Goal: Task Accomplishment & Management: Complete application form

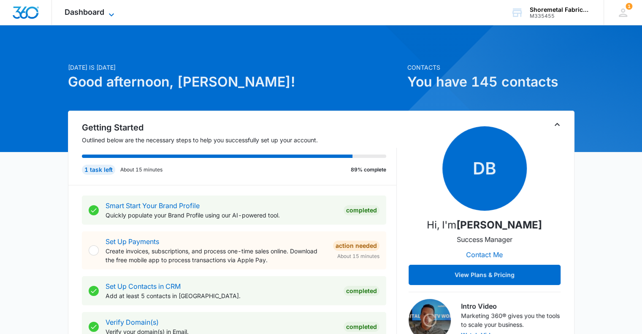
click at [111, 15] on icon at bounding box center [111, 14] width 5 height 3
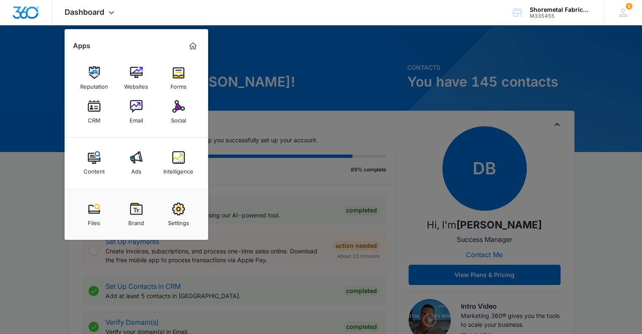
click at [200, 74] on div "Reputation Websites Forms CRM Email Social" at bounding box center [137, 95] width 144 height 85
click at [189, 76] on link "Forms" at bounding box center [179, 78] width 32 height 32
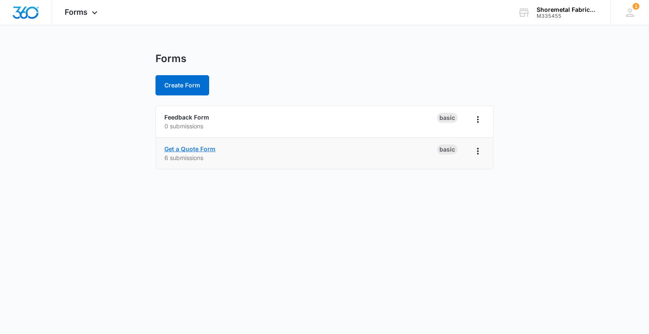
click at [215, 148] on div "Get a Quote Form 6 submissions" at bounding box center [300, 153] width 272 height 18
click at [480, 154] on icon "Overflow Menu" at bounding box center [478, 151] width 10 height 10
click at [190, 150] on link "Get a Quote Form" at bounding box center [189, 148] width 51 height 7
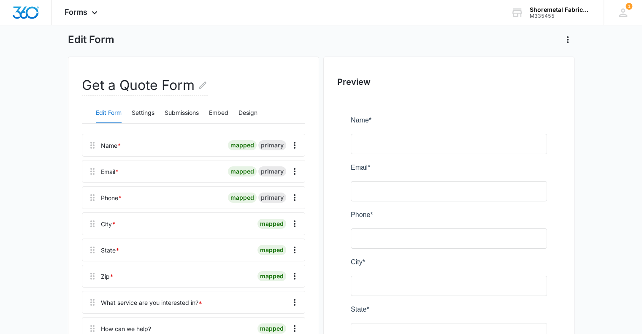
scroll to position [84, 0]
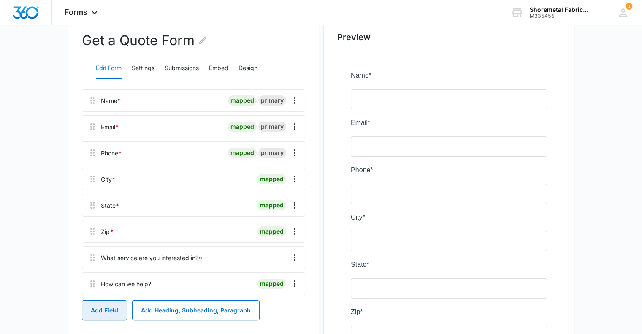
click at [114, 316] on button "Add Field" at bounding box center [104, 310] width 45 height 20
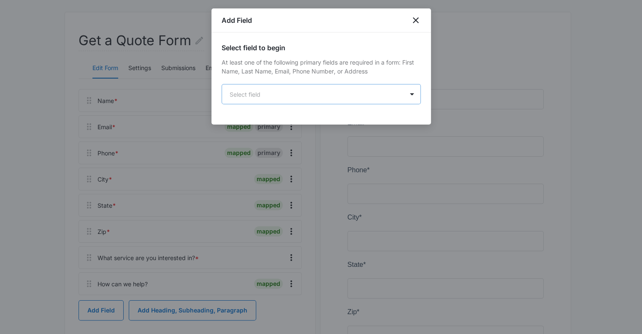
click at [272, 91] on body "Forms Apps Reputation Websites Forms CRM Email Social Content Ads Intelligence …" at bounding box center [321, 245] width 642 height 659
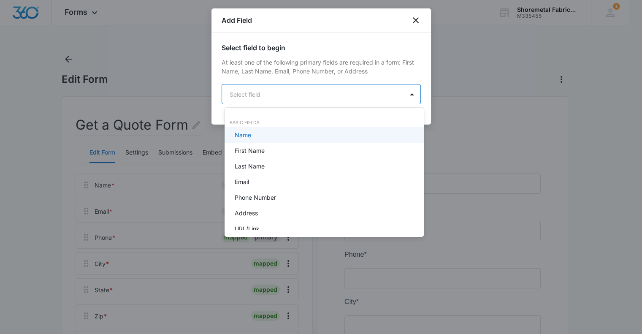
scroll to position [0, 0]
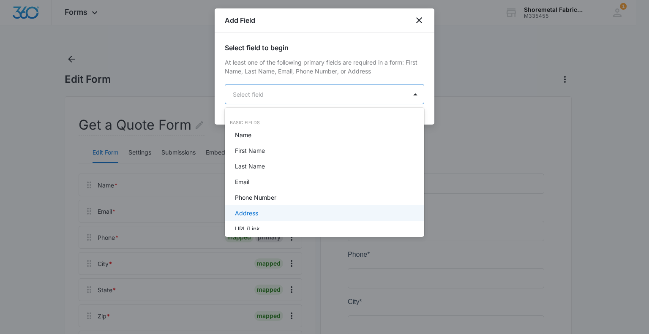
click at [273, 215] on div "Address" at bounding box center [323, 213] width 177 height 9
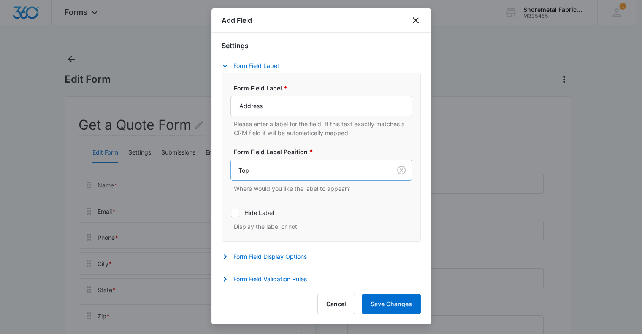
scroll to position [135, 0]
click at [308, 174] on div at bounding box center [310, 169] width 142 height 11
click at [355, 151] on label "Form Field Label Position *" at bounding box center [325, 151] width 182 height 9
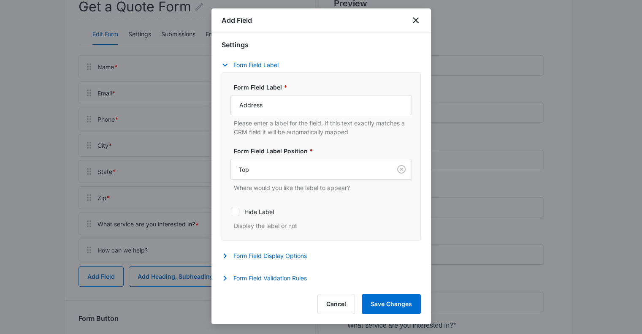
scroll to position [127, 0]
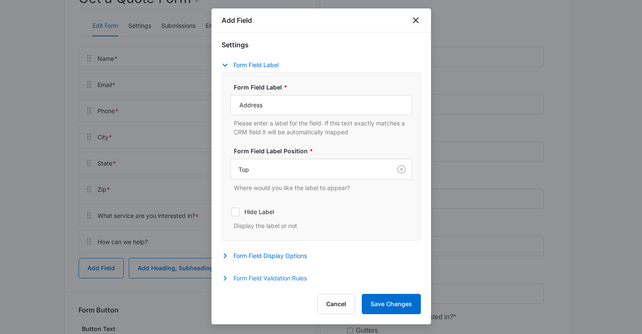
click at [226, 277] on icon "button" at bounding box center [225, 278] width 10 height 10
click at [397, 304] on button "Save Changes" at bounding box center [391, 304] width 59 height 20
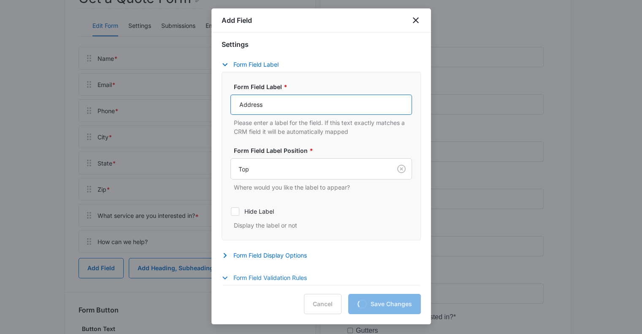
click at [332, 105] on input "Address" at bounding box center [322, 105] width 182 height 20
type input "Address (Optional)"
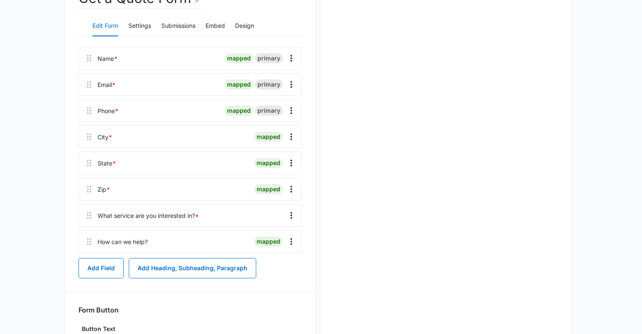
drag, startPoint x: 319, startPoint y: 107, endPoint x: 208, endPoint y: 106, distance: 111.5
click at [208, 106] on body "Forms Apps Reputation Websites Forms CRM Email Social Content Ads Intelligence …" at bounding box center [321, 145] width 642 height 545
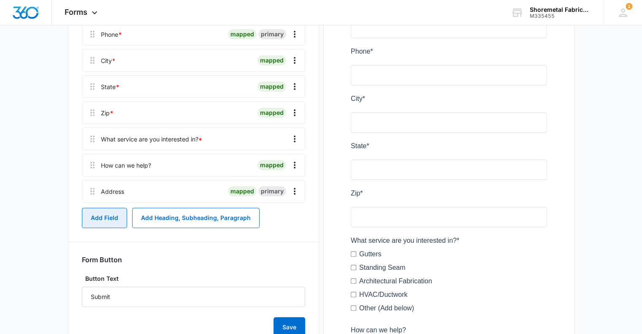
scroll to position [211, 0]
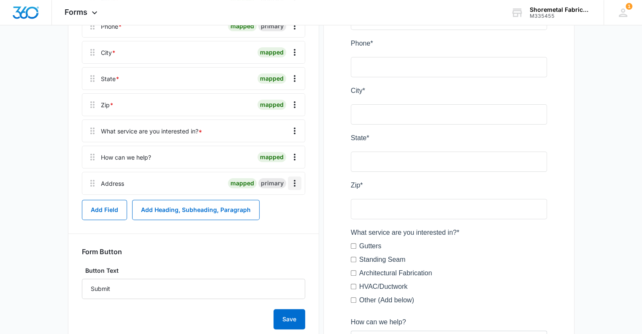
click at [292, 182] on icon "Overflow Menu" at bounding box center [295, 183] width 10 height 10
click at [277, 202] on button "Edit" at bounding box center [277, 207] width 48 height 13
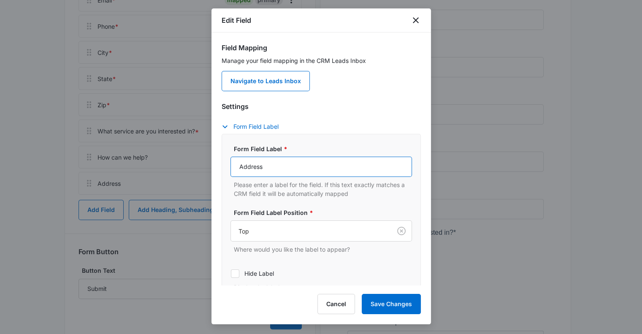
click at [280, 167] on input "Address" at bounding box center [322, 167] width 182 height 20
type input "Address (Optional)"
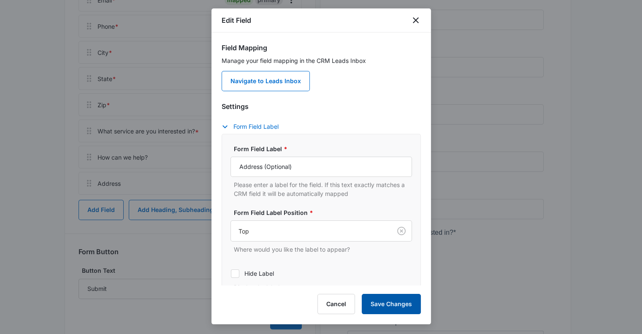
click at [390, 300] on button "Save Changes" at bounding box center [391, 304] width 59 height 20
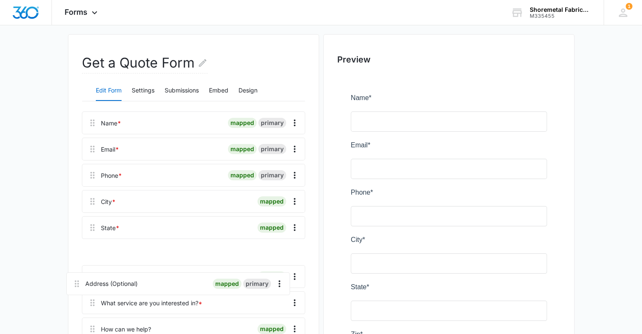
scroll to position [64, 0]
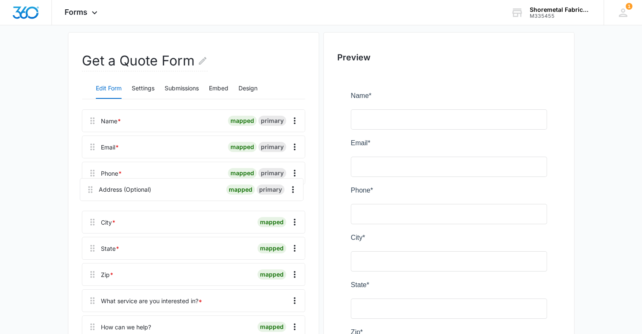
click at [90, 183] on div "Name * mapped primary Email * mapped primary Phone * mapped primary City * mapp…" at bounding box center [193, 225] width 223 height 232
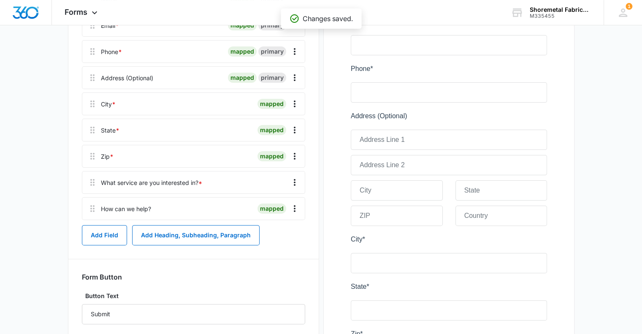
scroll to position [191, 0]
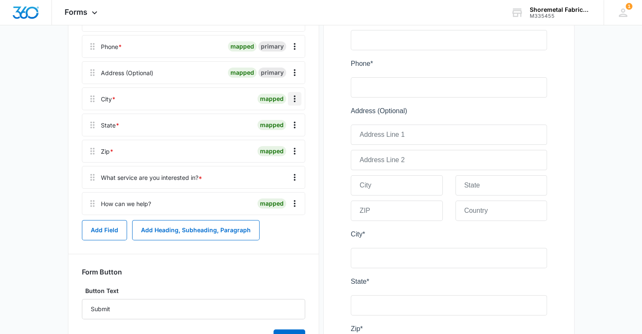
click at [297, 101] on icon "Overflow Menu" at bounding box center [295, 99] width 10 height 10
click at [295, 68] on icon "Overflow Menu" at bounding box center [295, 73] width 10 height 10
click at [274, 95] on div "Edit" at bounding box center [272, 96] width 18 height 6
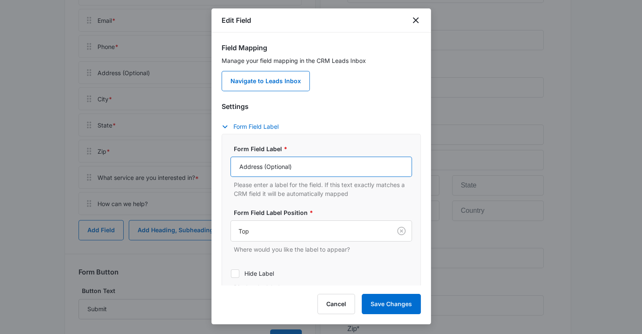
drag, startPoint x: 292, startPoint y: 173, endPoint x: 265, endPoint y: 172, distance: 27.5
click at [265, 172] on input "Address (Optional)" at bounding box center [322, 167] width 182 height 20
type input "Address"
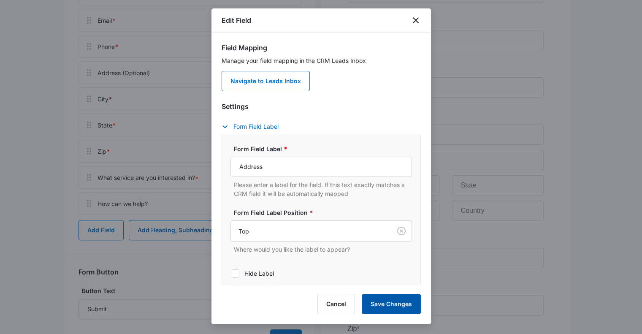
click at [395, 300] on button "Save Changes" at bounding box center [391, 304] width 59 height 20
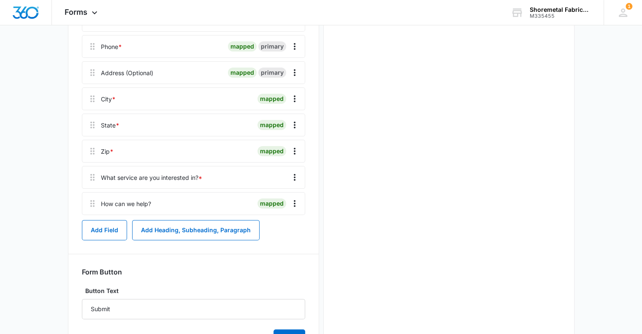
scroll to position [0, 0]
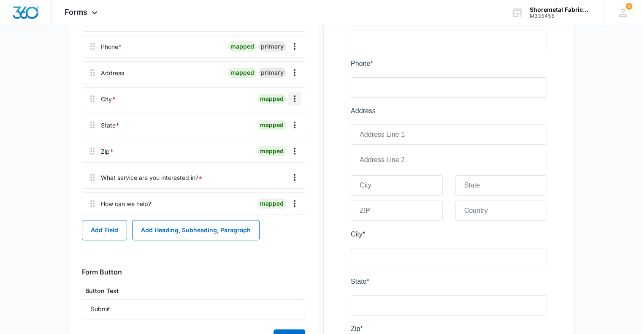
click at [293, 101] on icon "Overflow Menu" at bounding box center [295, 99] width 10 height 10
click at [278, 137] on div "Delete" at bounding box center [272, 135] width 18 height 6
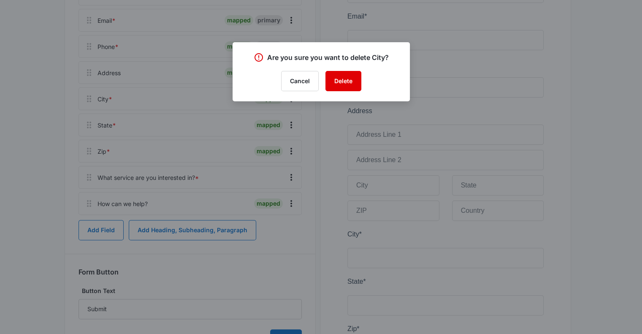
click at [345, 81] on button "Delete" at bounding box center [344, 81] width 36 height 20
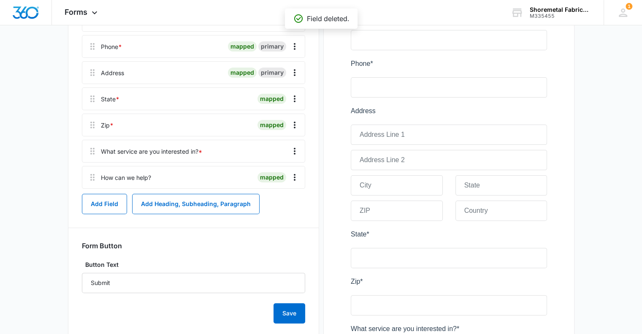
scroll to position [165, 0]
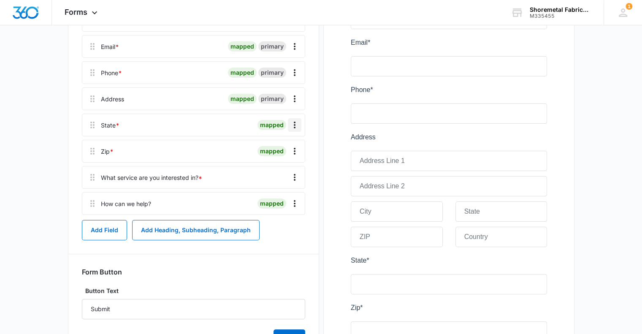
click at [295, 124] on icon "Overflow Menu" at bounding box center [295, 125] width 2 height 7
click at [280, 158] on div "Delete" at bounding box center [272, 161] width 18 height 6
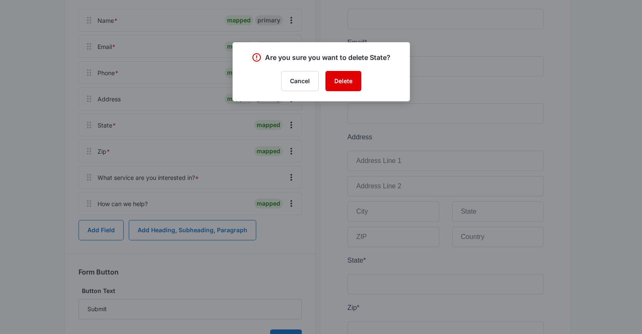
click at [345, 83] on button "Delete" at bounding box center [344, 81] width 36 height 20
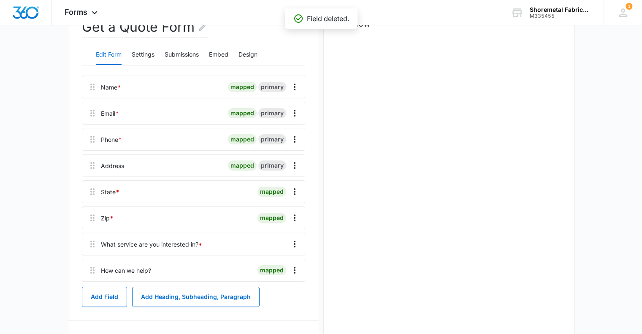
scroll to position [84, 0]
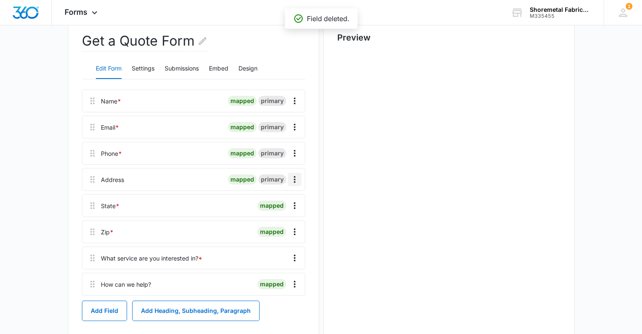
click at [296, 177] on icon "Overflow Menu" at bounding box center [295, 179] width 10 height 10
click at [278, 204] on div "Edit" at bounding box center [272, 203] width 18 height 6
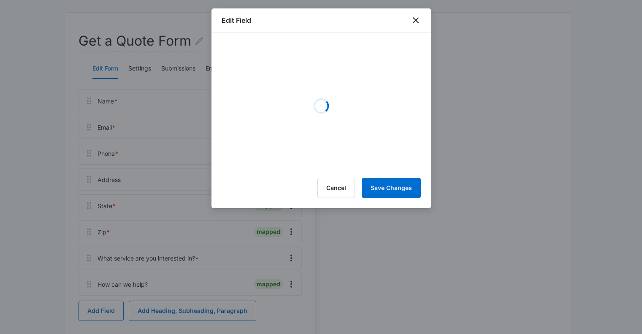
scroll to position [0, 0]
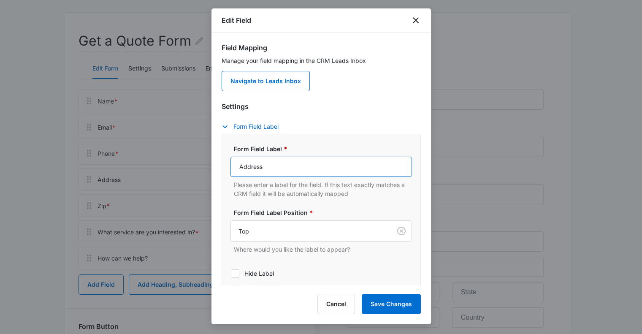
click at [294, 171] on input "Address" at bounding box center [322, 167] width 182 height 20
click at [337, 135] on div "Form Field Label * Address Please enter a label for the field. If this text exa…" at bounding box center [321, 218] width 199 height 168
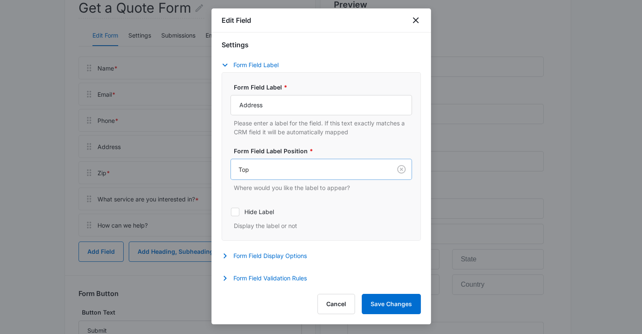
scroll to position [168, 0]
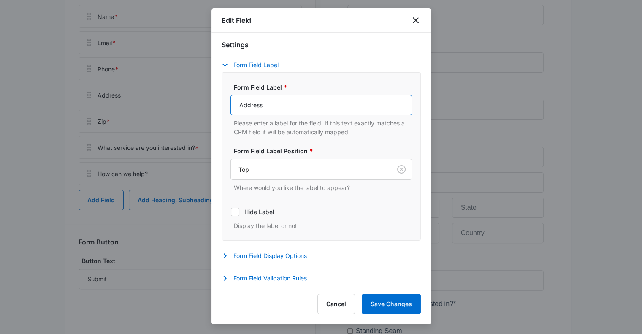
click at [298, 103] on input "Address" at bounding box center [322, 105] width 182 height 20
click at [245, 130] on p "Please enter a label for the field. If this text exactly matches a CRM field it…" at bounding box center [323, 128] width 178 height 18
click at [346, 300] on button "Cancel" at bounding box center [337, 304] width 38 height 20
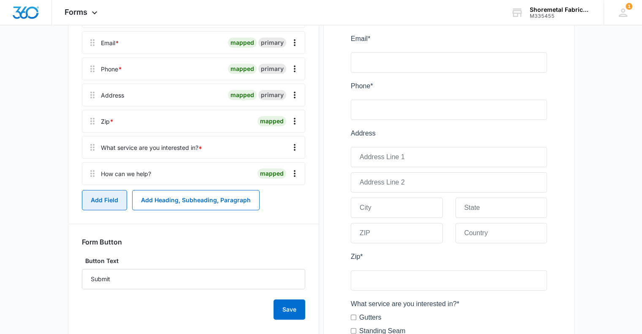
click at [116, 204] on button "Add Field" at bounding box center [104, 200] width 45 height 20
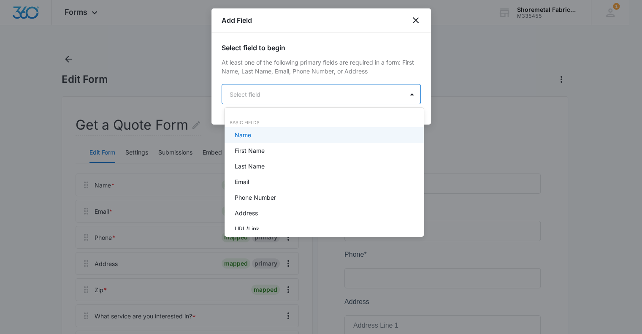
click at [271, 91] on body "Forms Apps Reputation Websites Forms CRM Email Social Content Ads Intelligence …" at bounding box center [321, 167] width 642 height 334
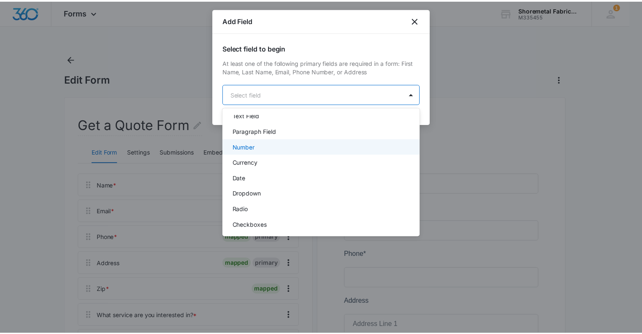
scroll to position [87, 0]
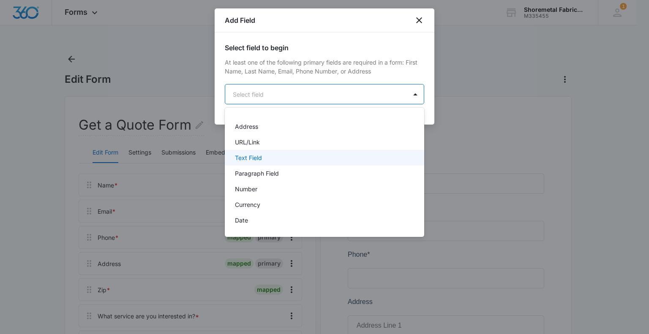
click at [273, 158] on div "Text Field" at bounding box center [323, 157] width 177 height 9
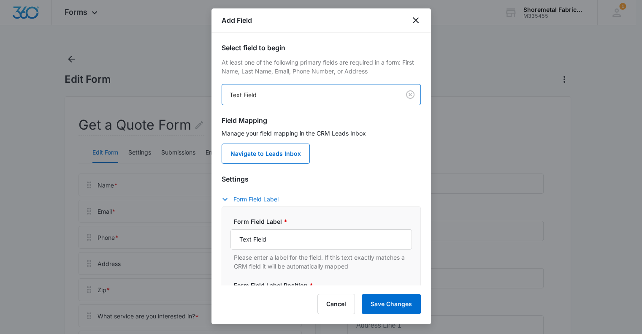
scroll to position [42, 0]
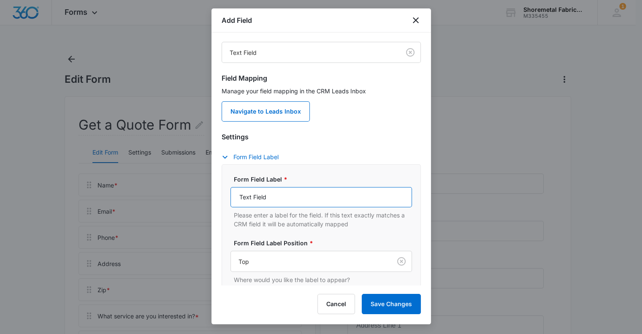
drag, startPoint x: 282, startPoint y: 194, endPoint x: 238, endPoint y: 197, distance: 43.6
click at [238, 197] on input "Text Field" at bounding box center [322, 197] width 182 height 20
type input "Address (Optional)"
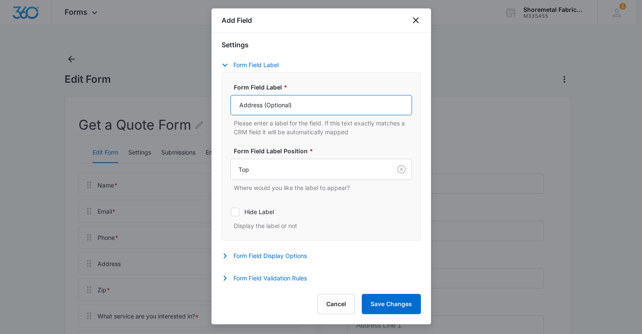
scroll to position [84, 0]
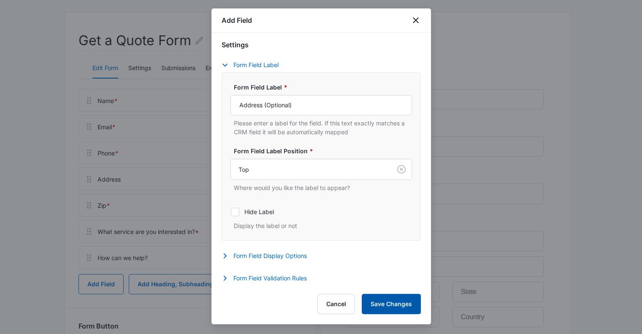
click at [382, 302] on button "Save Changes" at bounding box center [391, 304] width 59 height 20
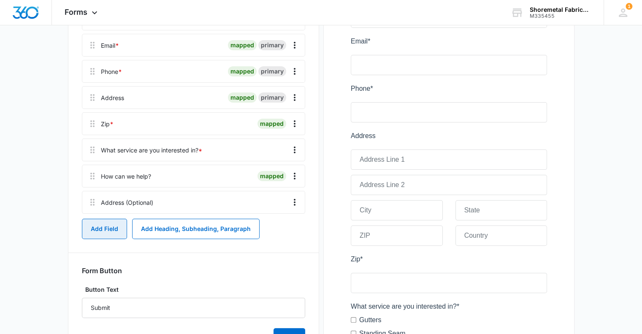
scroll to position [169, 0]
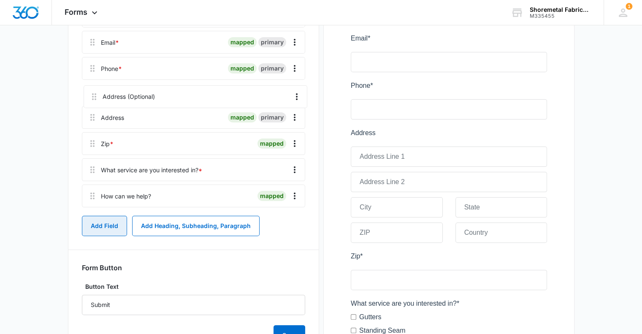
drag, startPoint x: 91, startPoint y: 197, endPoint x: 92, endPoint y: 87, distance: 109.8
click at [92, 87] on div "Name * mapped primary Email * mapped primary Phone * mapped primary Address map…" at bounding box center [193, 108] width 223 height 206
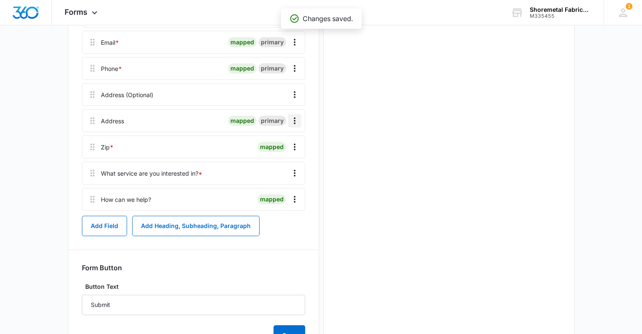
click at [294, 120] on icon "Overflow Menu" at bounding box center [295, 120] width 2 height 7
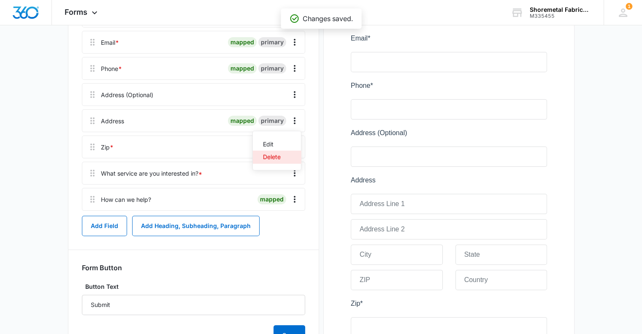
click at [284, 155] on button "Delete" at bounding box center [277, 157] width 48 height 13
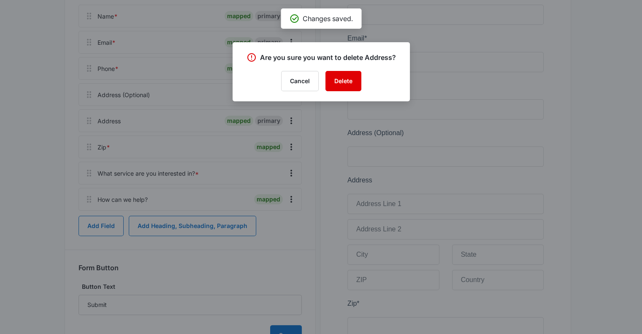
click at [350, 79] on button "Delete" at bounding box center [344, 81] width 36 height 20
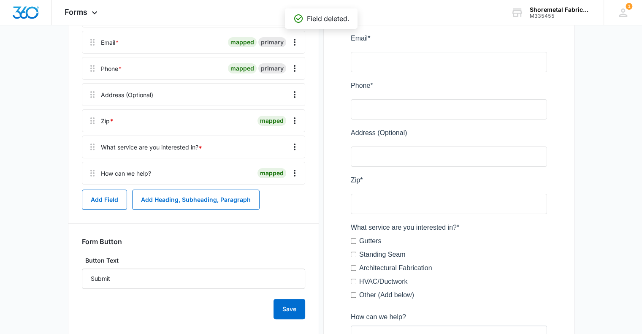
scroll to position [143, 0]
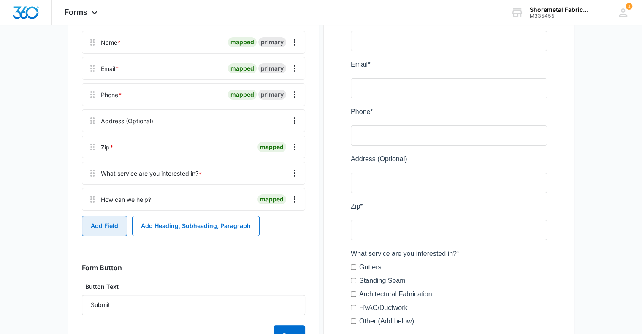
click at [108, 228] on button "Add Field" at bounding box center [104, 226] width 45 height 20
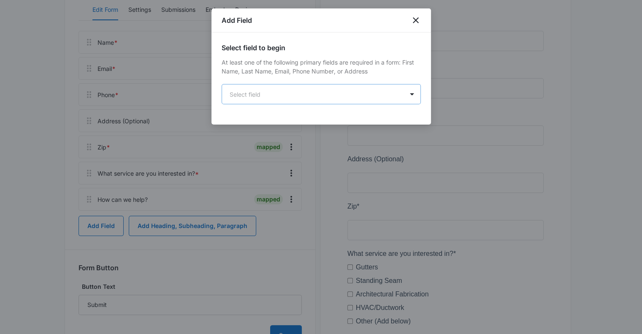
click at [277, 99] on body "Forms Apps Reputation Websites Forms CRM Email Social Content Ads Intelligence …" at bounding box center [321, 163] width 642 height 612
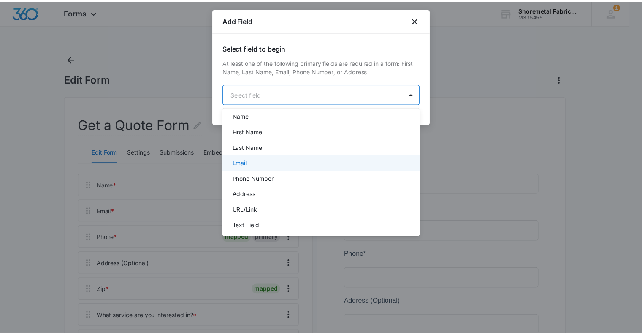
scroll to position [0, 0]
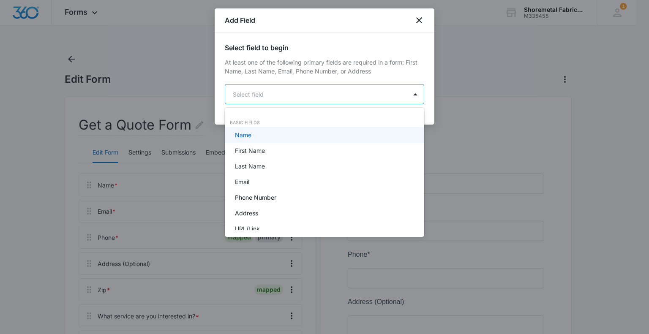
click at [397, 58] on div at bounding box center [324, 167] width 649 height 334
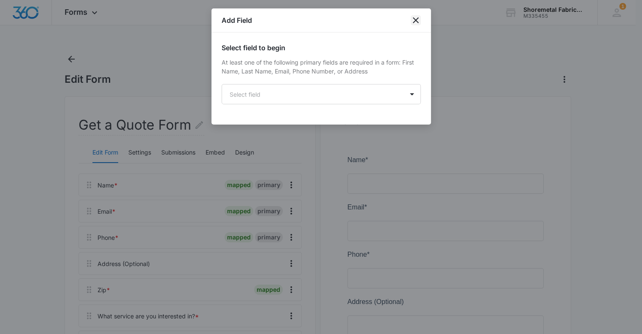
click at [416, 16] on icon "close" at bounding box center [416, 20] width 10 height 10
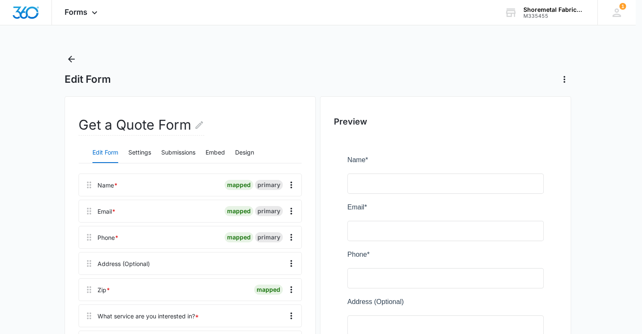
scroll to position [201, 0]
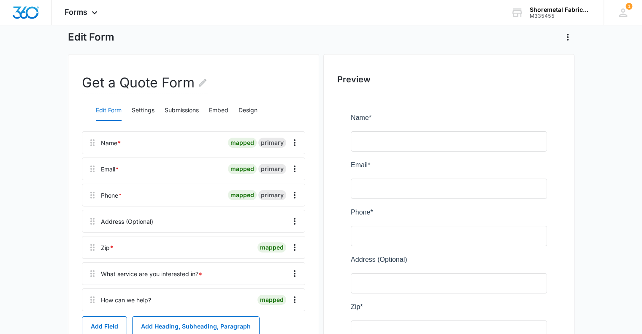
scroll to position [84, 0]
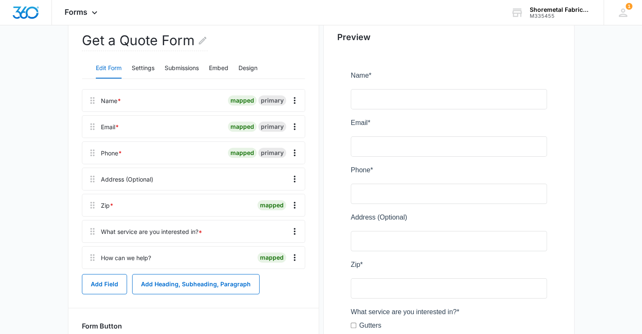
click at [277, 204] on div "mapped" at bounding box center [272, 205] width 29 height 10
click at [292, 203] on icon "Overflow Menu" at bounding box center [295, 205] width 10 height 10
click at [272, 208] on div "mapped" at bounding box center [272, 205] width 29 height 10
click at [155, 212] on div at bounding box center [185, 205] width 137 height 22
click at [98, 207] on div "Zip * mapped" at bounding box center [193, 205] width 223 height 23
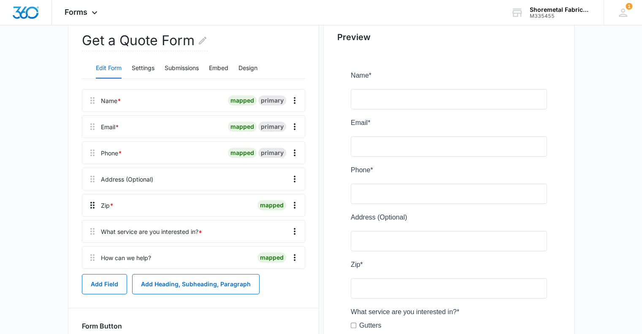
click at [90, 206] on icon at bounding box center [92, 205] width 10 height 10
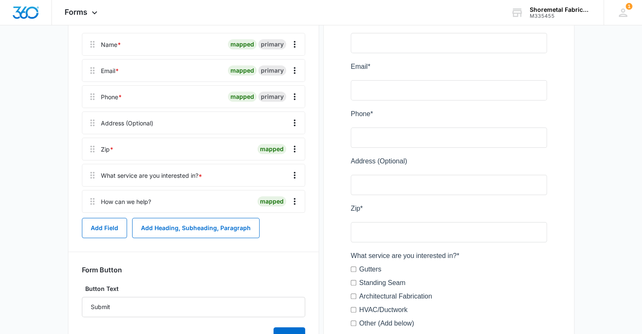
scroll to position [127, 0]
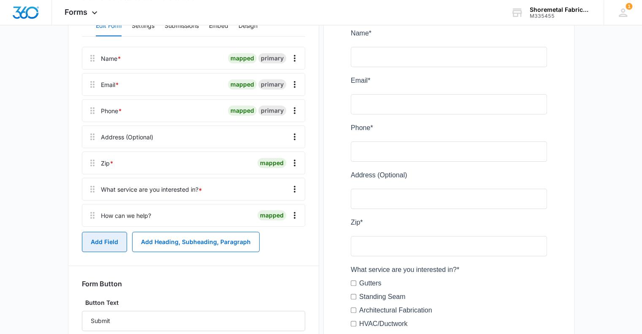
click at [95, 242] on button "Add Field" at bounding box center [104, 242] width 45 height 20
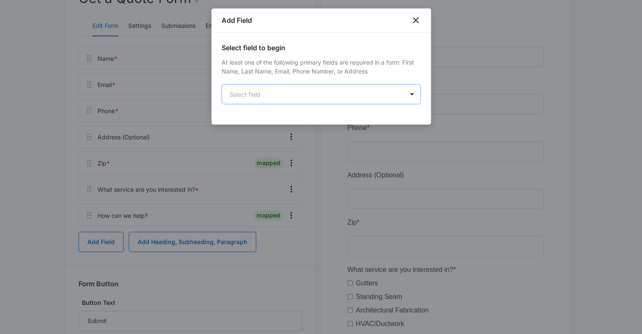
click at [279, 90] on body "Forms Apps Reputation Websites Forms CRM Email Social Content Ads Intelligence …" at bounding box center [321, 179] width 642 height 612
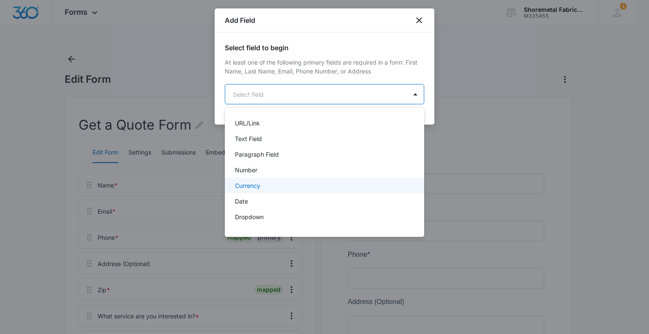
scroll to position [87, 0]
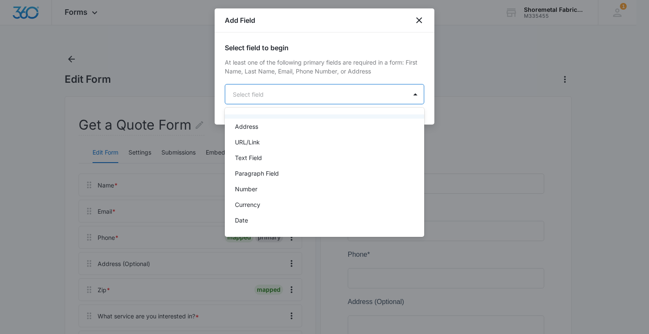
click at [391, 71] on div at bounding box center [324, 167] width 649 height 334
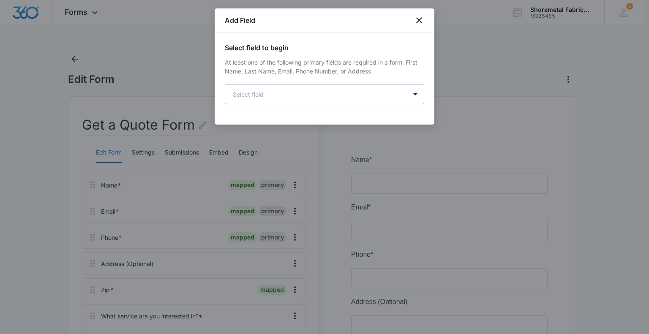
click at [280, 97] on body "Forms Apps Reputation Websites Forms CRM Email Social Content Ads Intelligence …" at bounding box center [324, 306] width 649 height 612
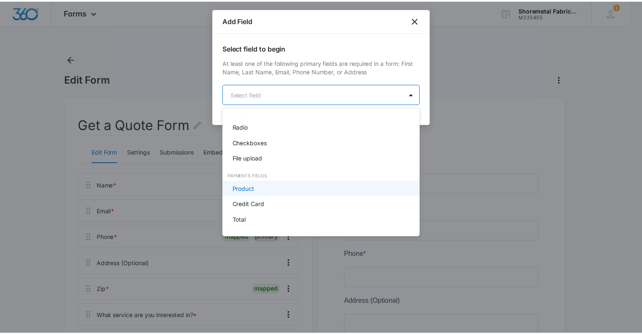
scroll to position [213, 0]
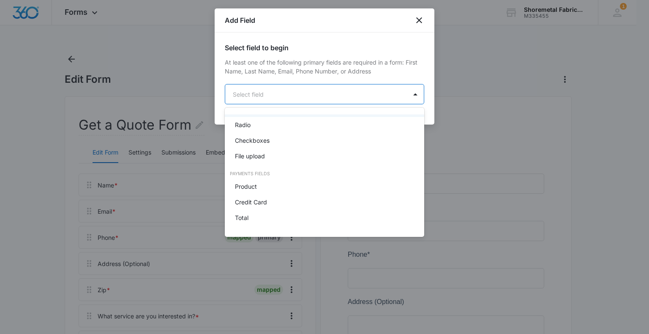
drag, startPoint x: 421, startPoint y: 66, endPoint x: 419, endPoint y: 59, distance: 7.4
click at [421, 65] on div at bounding box center [324, 167] width 649 height 334
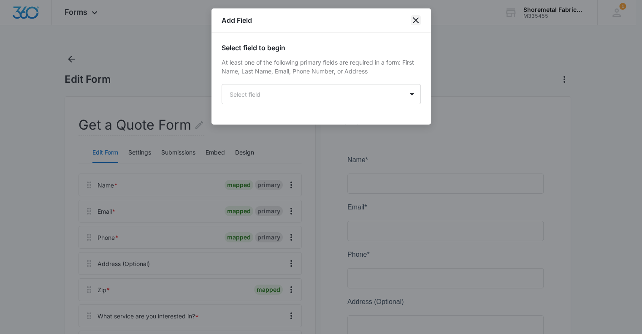
click at [415, 23] on icon "close" at bounding box center [416, 20] width 10 height 10
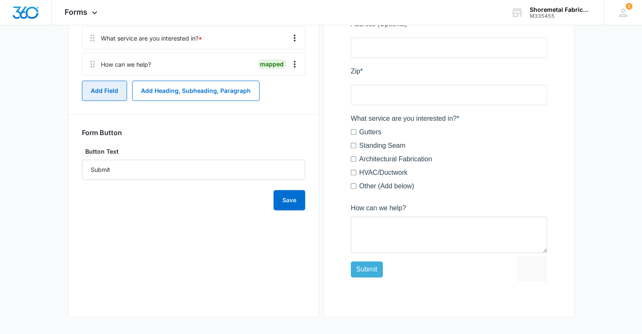
scroll to position [236, 0]
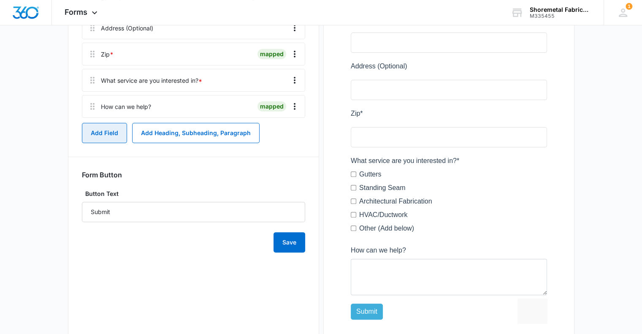
click at [110, 136] on button "Add Field" at bounding box center [104, 133] width 45 height 20
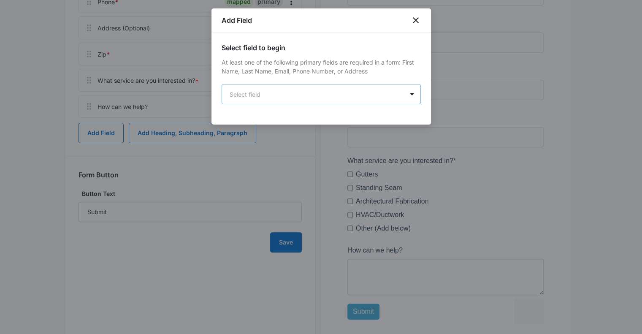
click at [274, 95] on body "Forms Apps Reputation Websites Forms CRM Email Social Content Ads Intelligence …" at bounding box center [321, 70] width 642 height 612
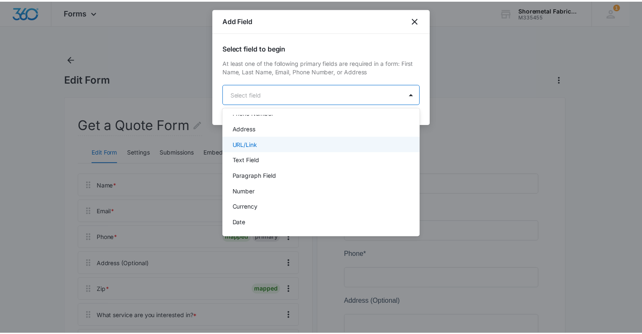
scroll to position [127, 0]
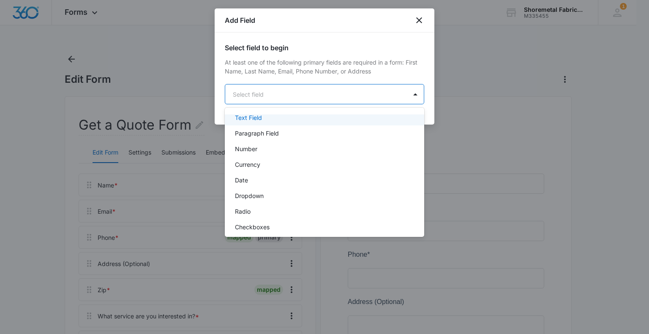
click at [269, 116] on div "Text Field" at bounding box center [323, 117] width 177 height 9
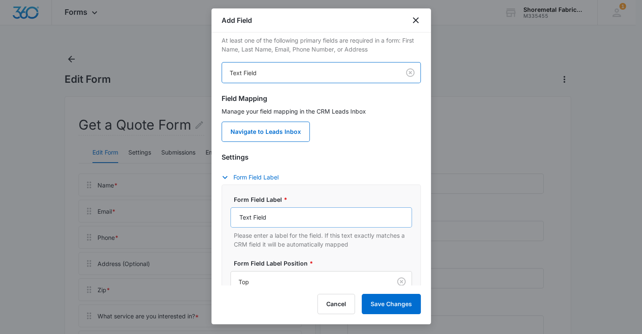
scroll to position [42, 0]
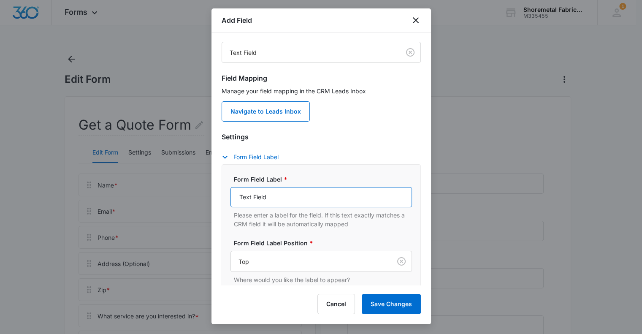
drag, startPoint x: 299, startPoint y: 198, endPoint x: 206, endPoint y: 196, distance: 93.8
click at [206, 196] on body "Forms Apps Reputation Websites Forms CRM Email Social Content Ads Intelligence …" at bounding box center [321, 306] width 642 height 612
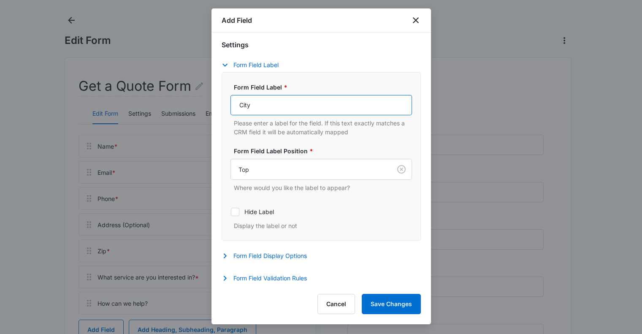
scroll to position [84, 0]
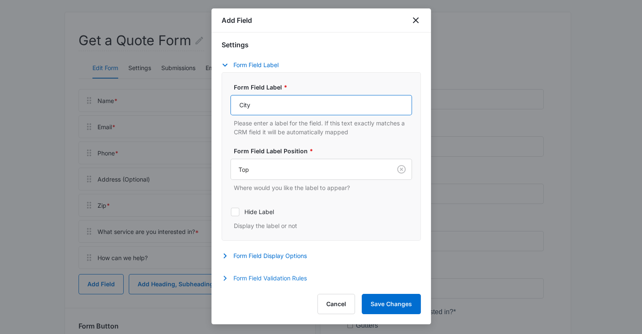
type input "City"
click at [227, 276] on icon "button" at bounding box center [225, 278] width 10 height 10
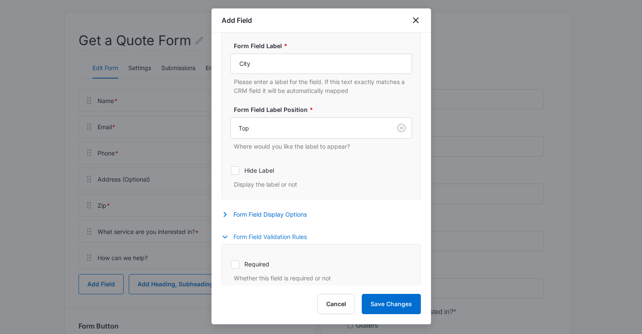
scroll to position [219, 0]
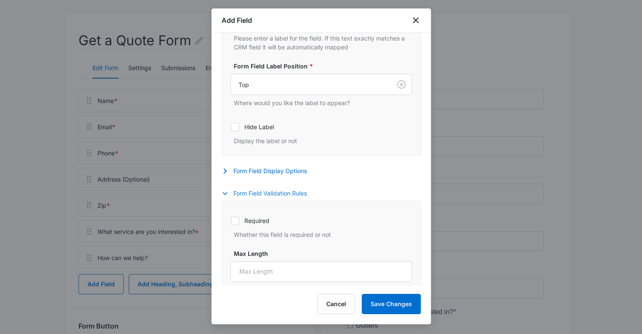
click at [236, 222] on icon at bounding box center [235, 221] width 8 height 8
click at [231, 221] on input "Required" at bounding box center [231, 220] width 0 height 0
checkbox input "true"
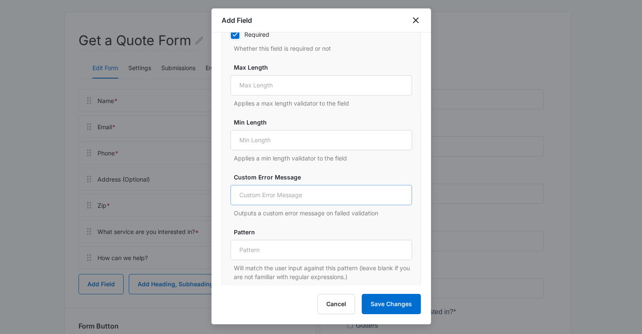
scroll to position [412, 0]
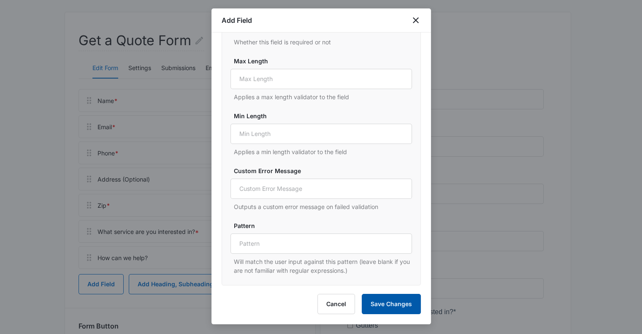
click at [405, 306] on button "Save Changes" at bounding box center [391, 304] width 59 height 20
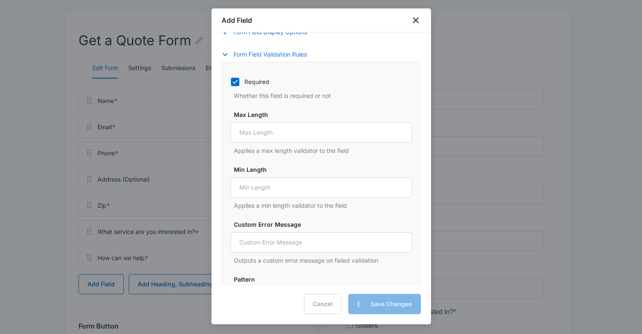
scroll to position [285, 0]
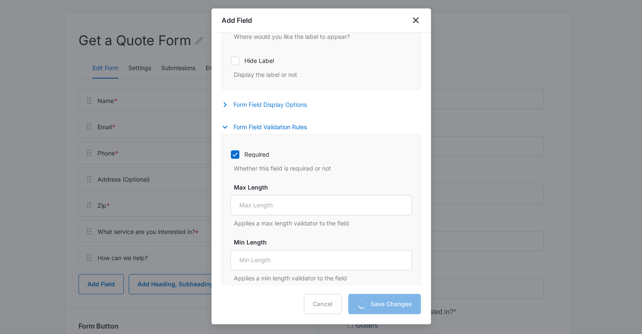
click at [222, 103] on icon "button" at bounding box center [225, 105] width 10 height 10
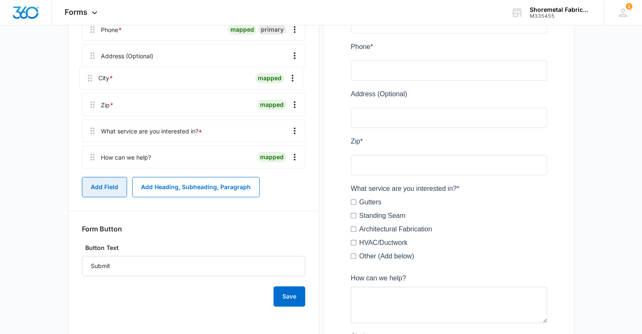
scroll to position [205, 0]
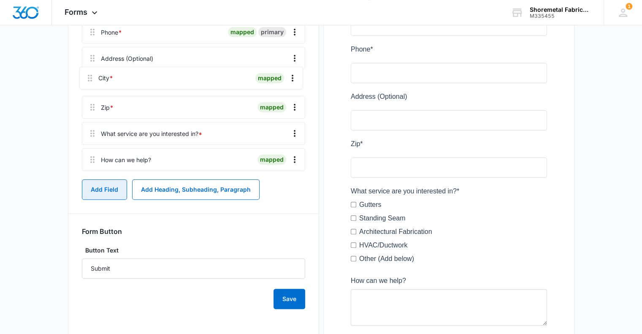
drag, startPoint x: 92, startPoint y: 158, endPoint x: 90, endPoint y: 73, distance: 85.8
click at [90, 73] on div "Name * mapped primary Email * mapped primary Phone * mapped primary Address (Op…" at bounding box center [193, 71] width 223 height 206
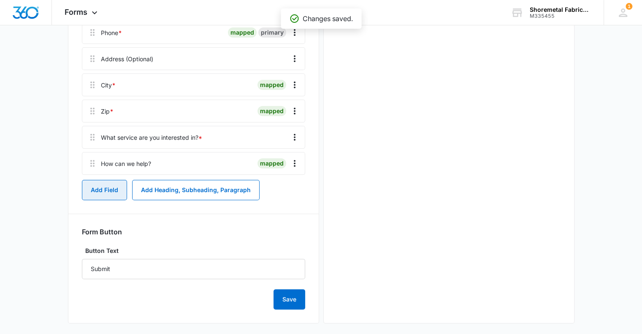
click at [103, 190] on button "Add Field" at bounding box center [104, 190] width 45 height 20
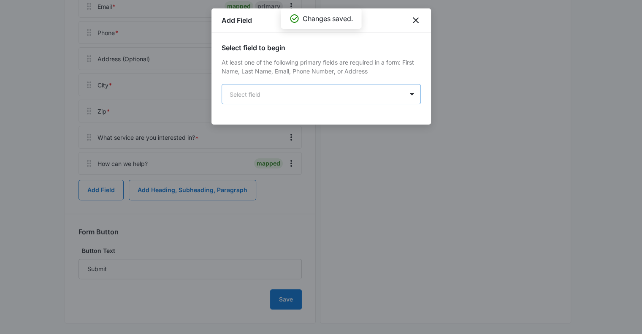
scroll to position [0, 0]
click at [300, 94] on body "Forms Apps Reputation Websites Forms CRM Email Social Content Ads Intelligence …" at bounding box center [321, 67] width 642 height 545
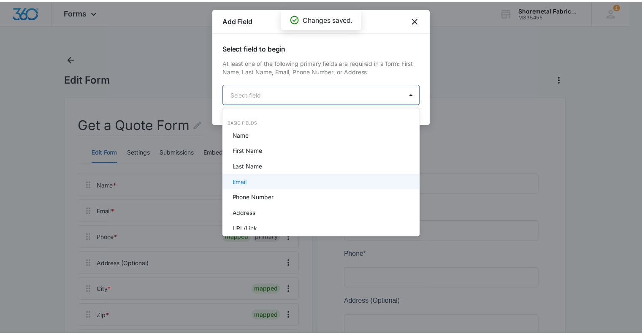
scroll to position [42, 0]
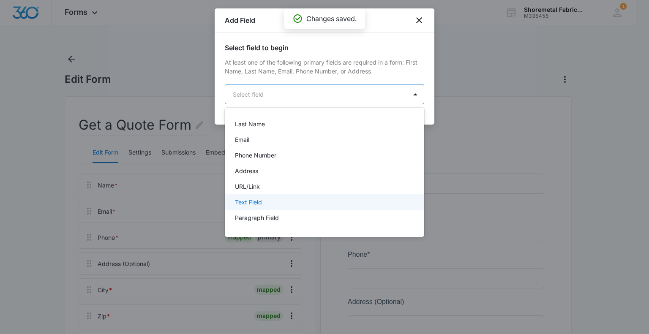
click at [264, 200] on div "Text Field" at bounding box center [323, 202] width 177 height 9
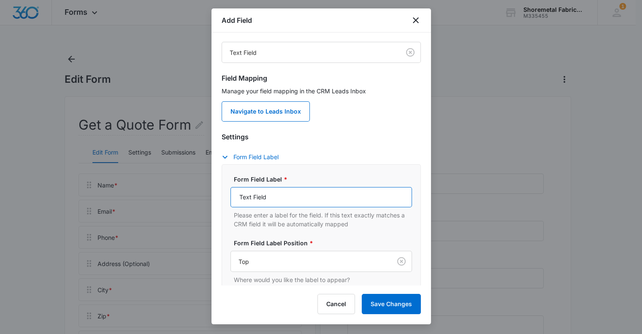
drag, startPoint x: 253, startPoint y: 197, endPoint x: 203, endPoint y: 198, distance: 50.7
click at [204, 198] on body "Forms Apps Reputation Websites Forms CRM Email Social Content Ads Intelligence …" at bounding box center [321, 329] width 642 height 659
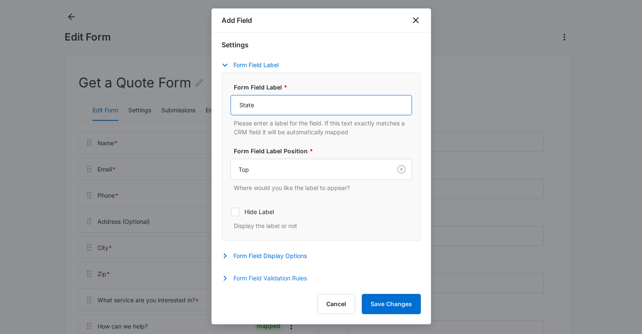
type input "State"
click at [233, 274] on button "Form Field Validation Rules" at bounding box center [269, 278] width 94 height 10
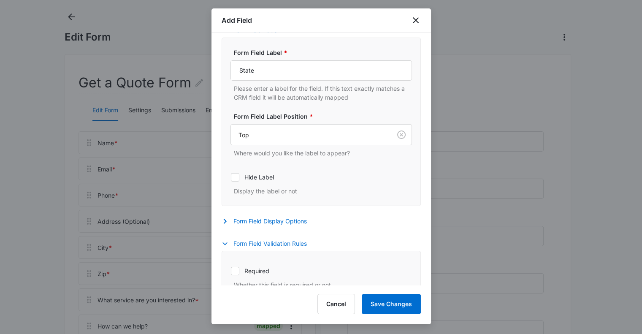
scroll to position [219, 0]
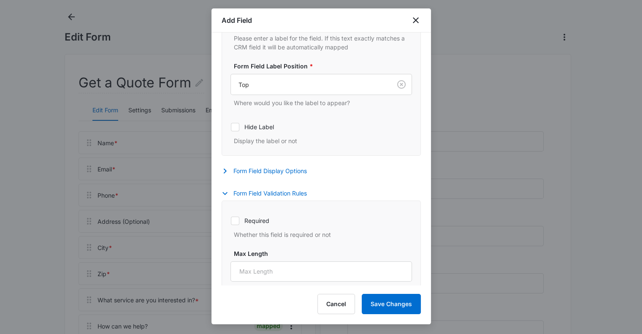
click at [239, 221] on div at bounding box center [235, 221] width 8 height 8
click at [231, 221] on input "Required" at bounding box center [231, 220] width 0 height 0
checkbox input "true"
click at [400, 302] on button "Save Changes" at bounding box center [391, 304] width 59 height 20
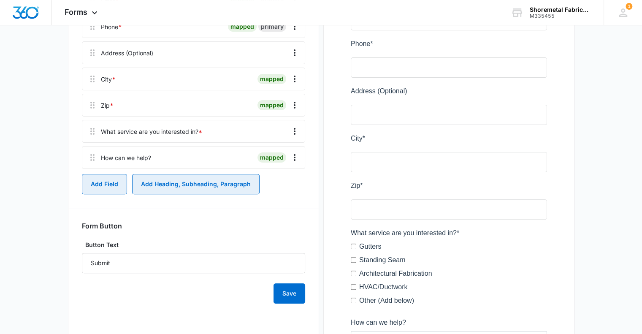
scroll to position [237, 0]
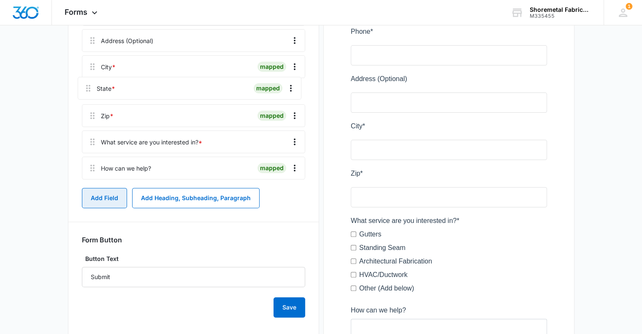
drag, startPoint x: 88, startPoint y: 159, endPoint x: 84, endPoint y: 90, distance: 69.0
click at [84, 90] on div "Name * mapped primary Email * mapped primary Phone * mapped primary Address (Op…" at bounding box center [193, 67] width 223 height 232
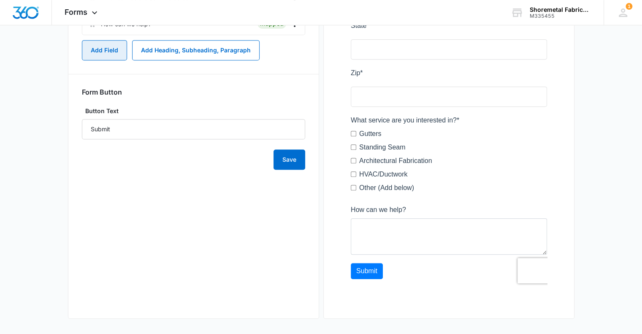
scroll to position [372, 0]
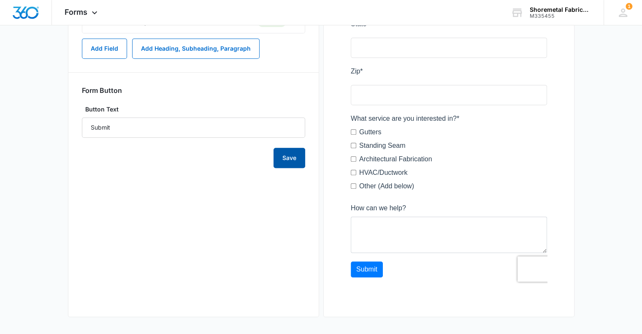
click at [295, 158] on button "Save" at bounding box center [290, 158] width 32 height 20
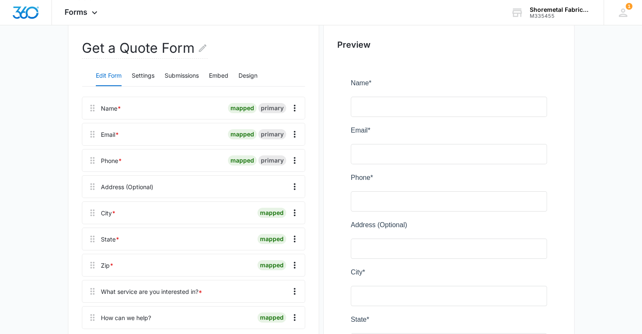
scroll to position [0, 0]
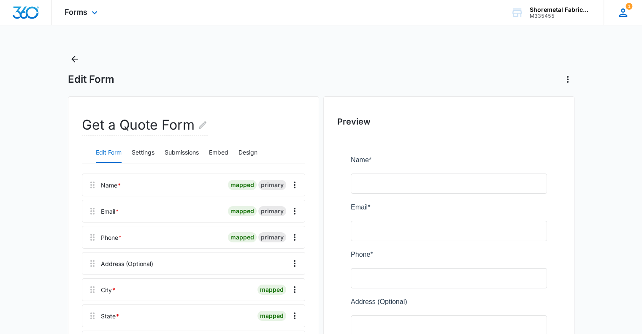
click at [623, 13] on icon at bounding box center [623, 12] width 13 height 13
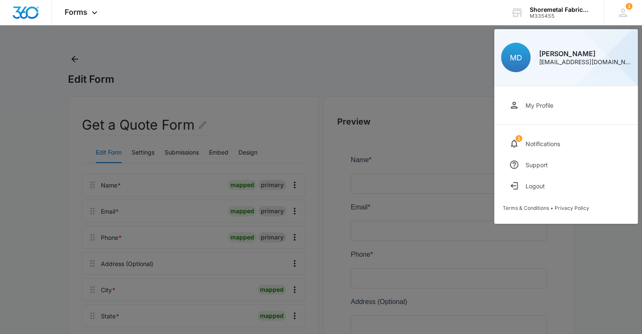
click at [405, 98] on div at bounding box center [321, 167] width 642 height 334
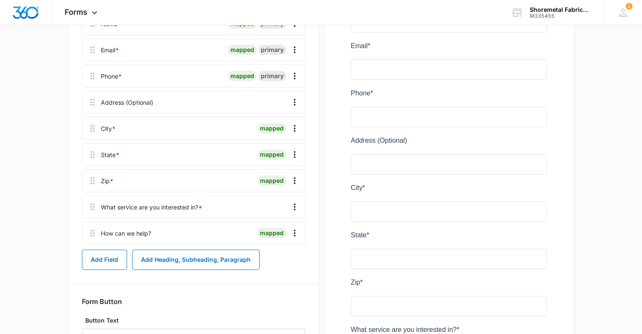
scroll to position [169, 0]
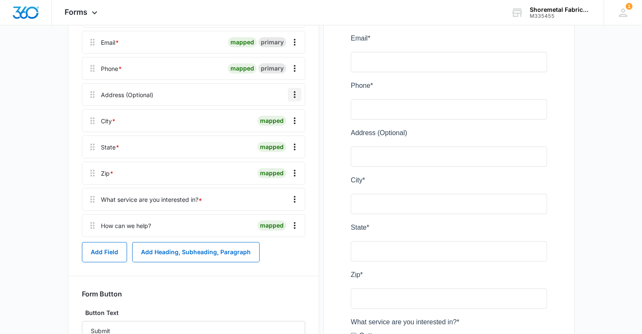
click at [294, 91] on icon "Overflow Menu" at bounding box center [295, 95] width 10 height 10
click at [275, 115] on div "Edit" at bounding box center [272, 118] width 18 height 6
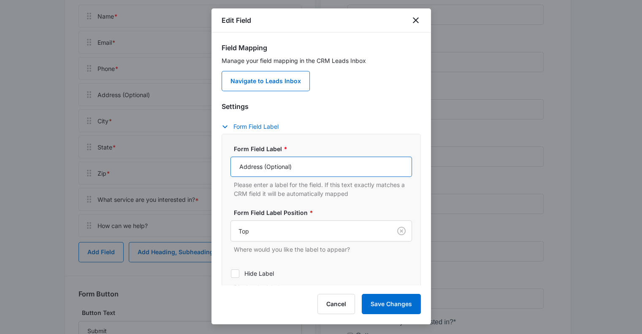
click at [237, 162] on input "Address (Optional)" at bounding box center [322, 167] width 182 height 20
type input "Street Address (Optional)"
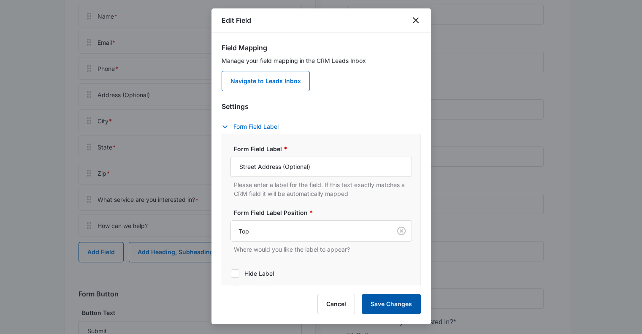
click at [387, 300] on button "Save Changes" at bounding box center [391, 304] width 59 height 20
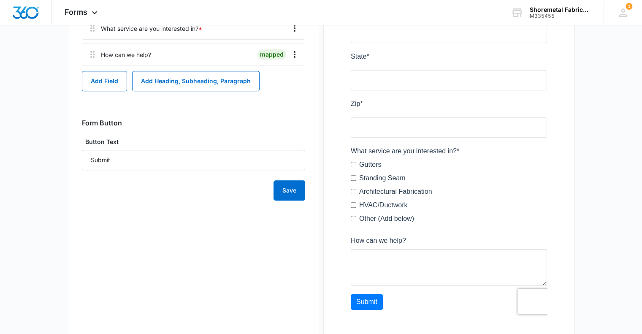
scroll to position [372, 0]
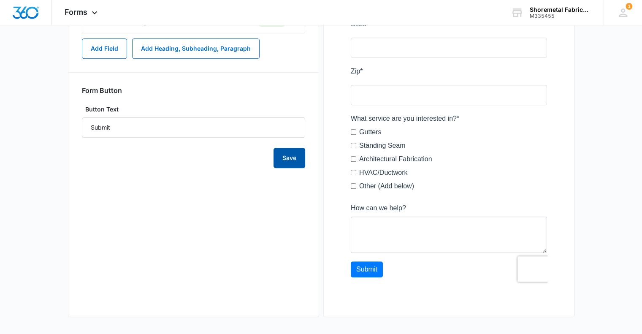
click at [293, 165] on button "Save" at bounding box center [290, 158] width 32 height 20
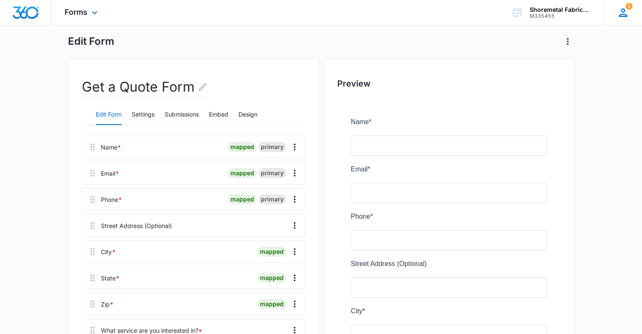
scroll to position [0, 0]
